Goal: Obtain resource: Download file/media

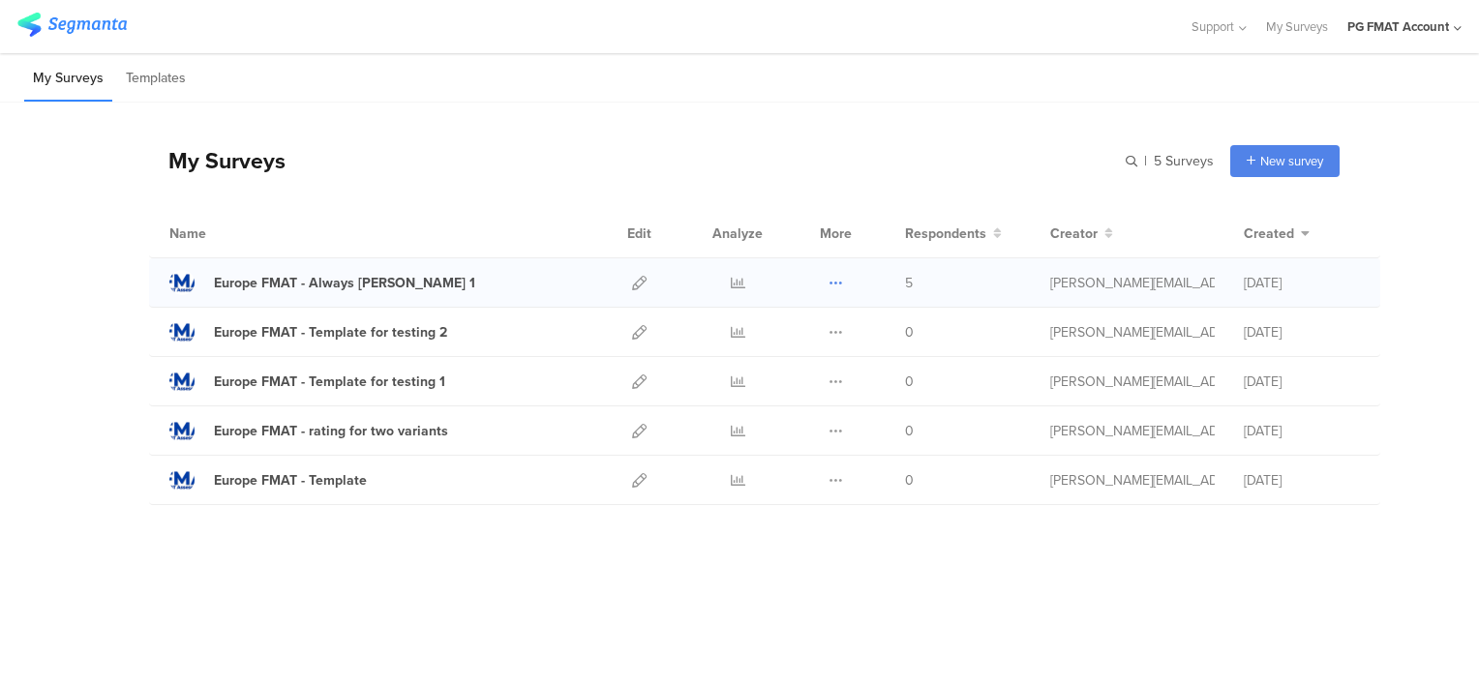
click at [833, 283] on icon at bounding box center [836, 283] width 15 height 15
click at [802, 372] on link "Export" at bounding box center [797, 366] width 106 height 35
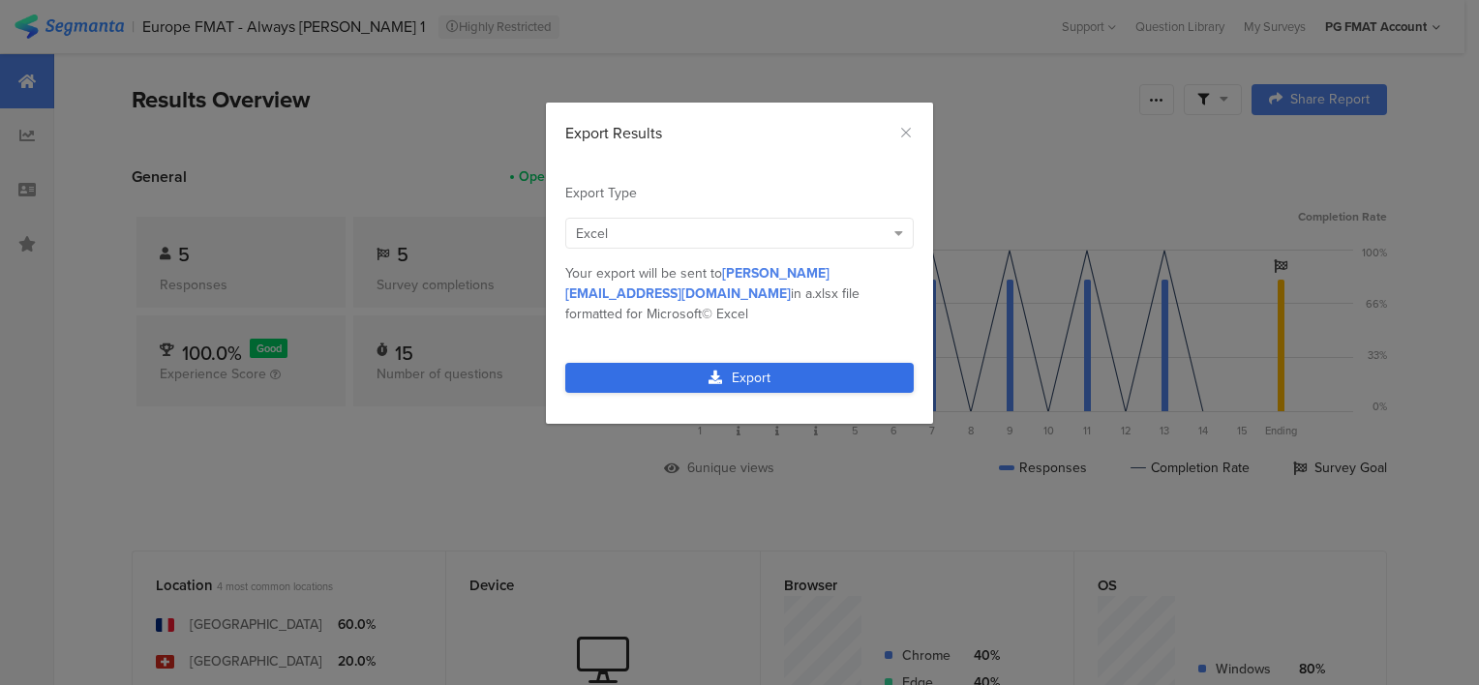
click at [763, 363] on link "Export" at bounding box center [739, 378] width 348 height 30
